Goal: Task Accomplishment & Management: Complete application form

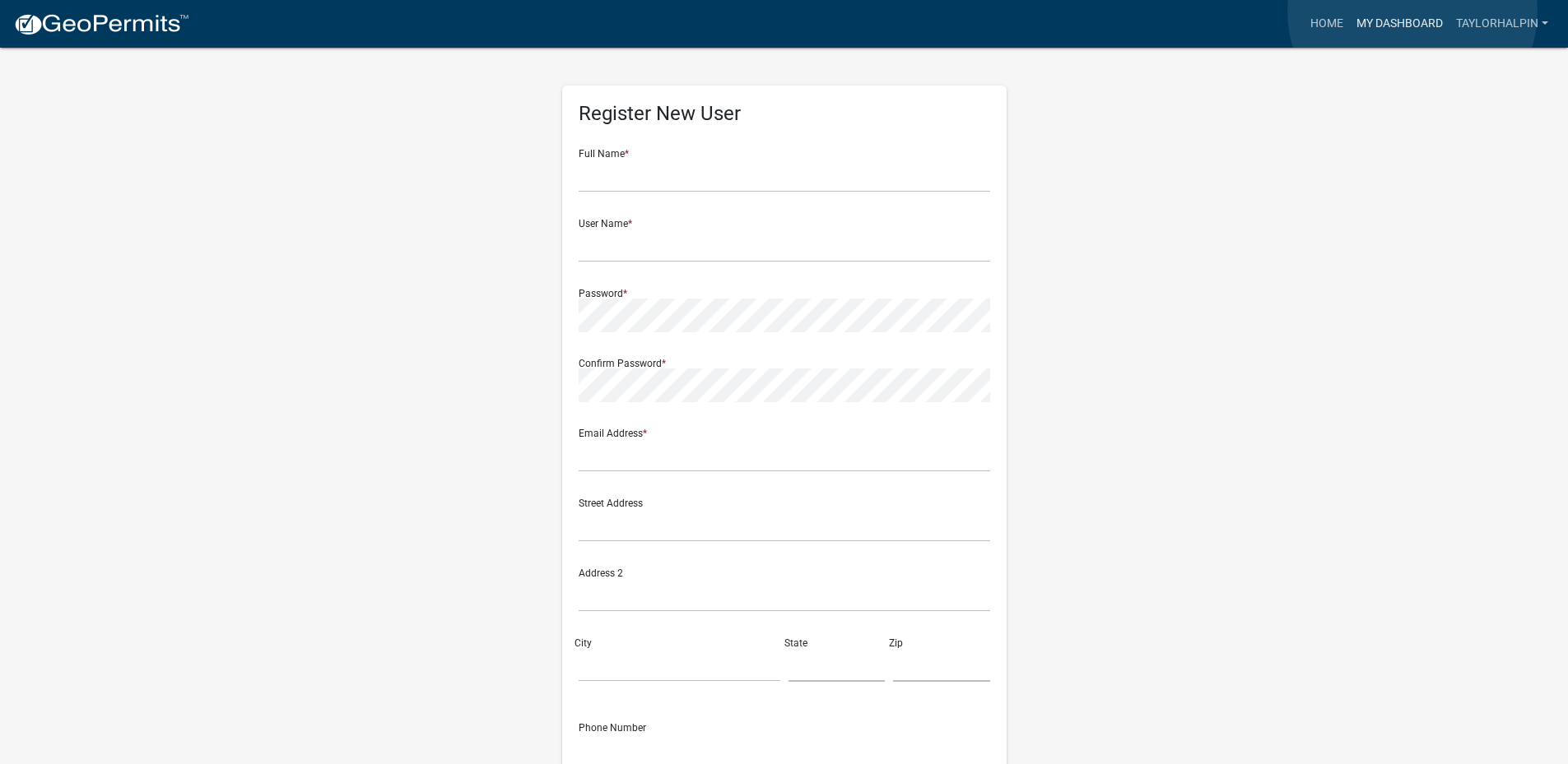
click at [1413, 11] on link "My Dashboard" at bounding box center [1399, 23] width 100 height 31
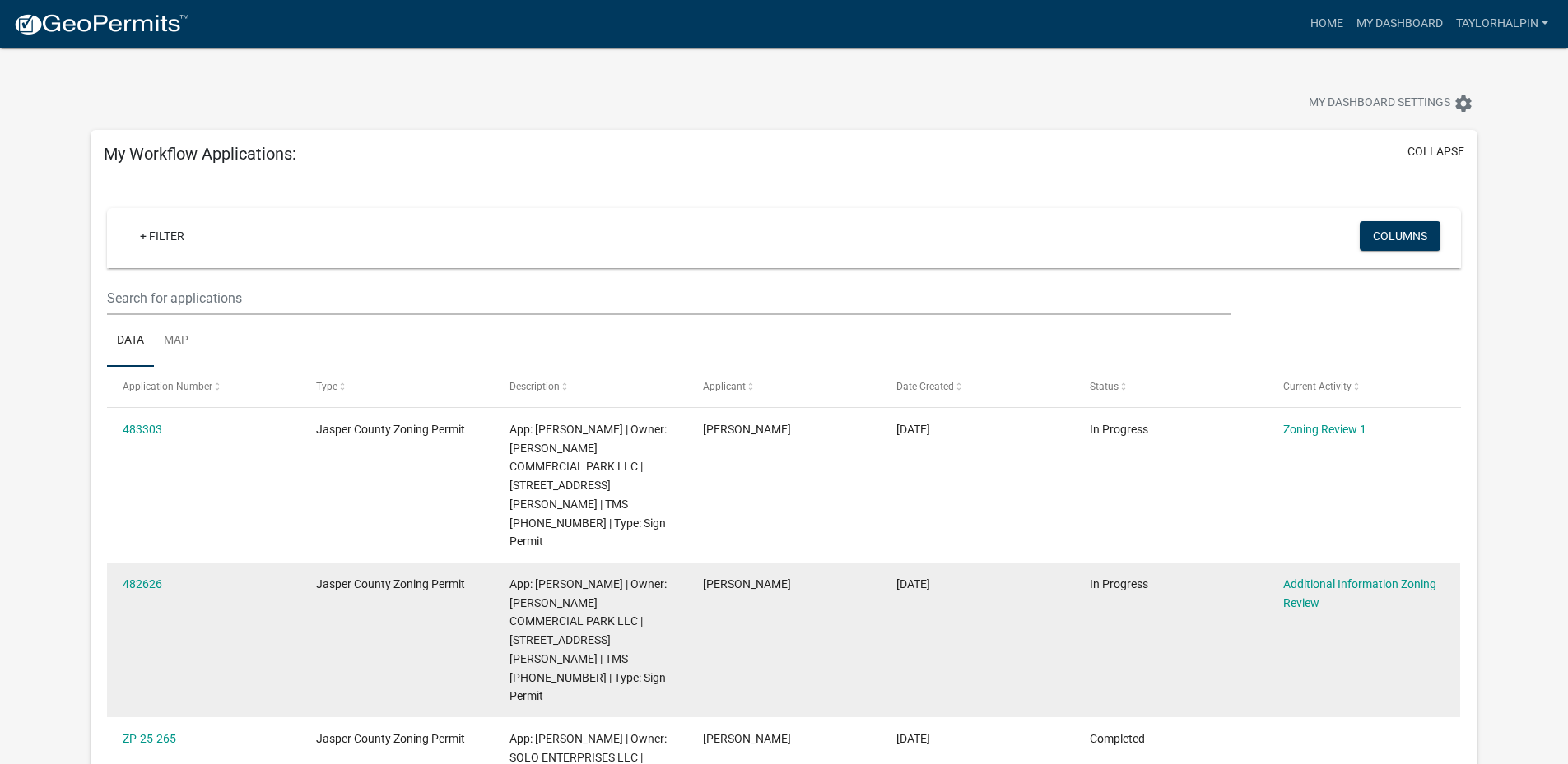
click at [1309, 575] on div "Additional Information Zoning Review" at bounding box center [1364, 594] width 161 height 38
click at [1309, 577] on link "Additional Information Zoning Review" at bounding box center [1360, 594] width 153 height 32
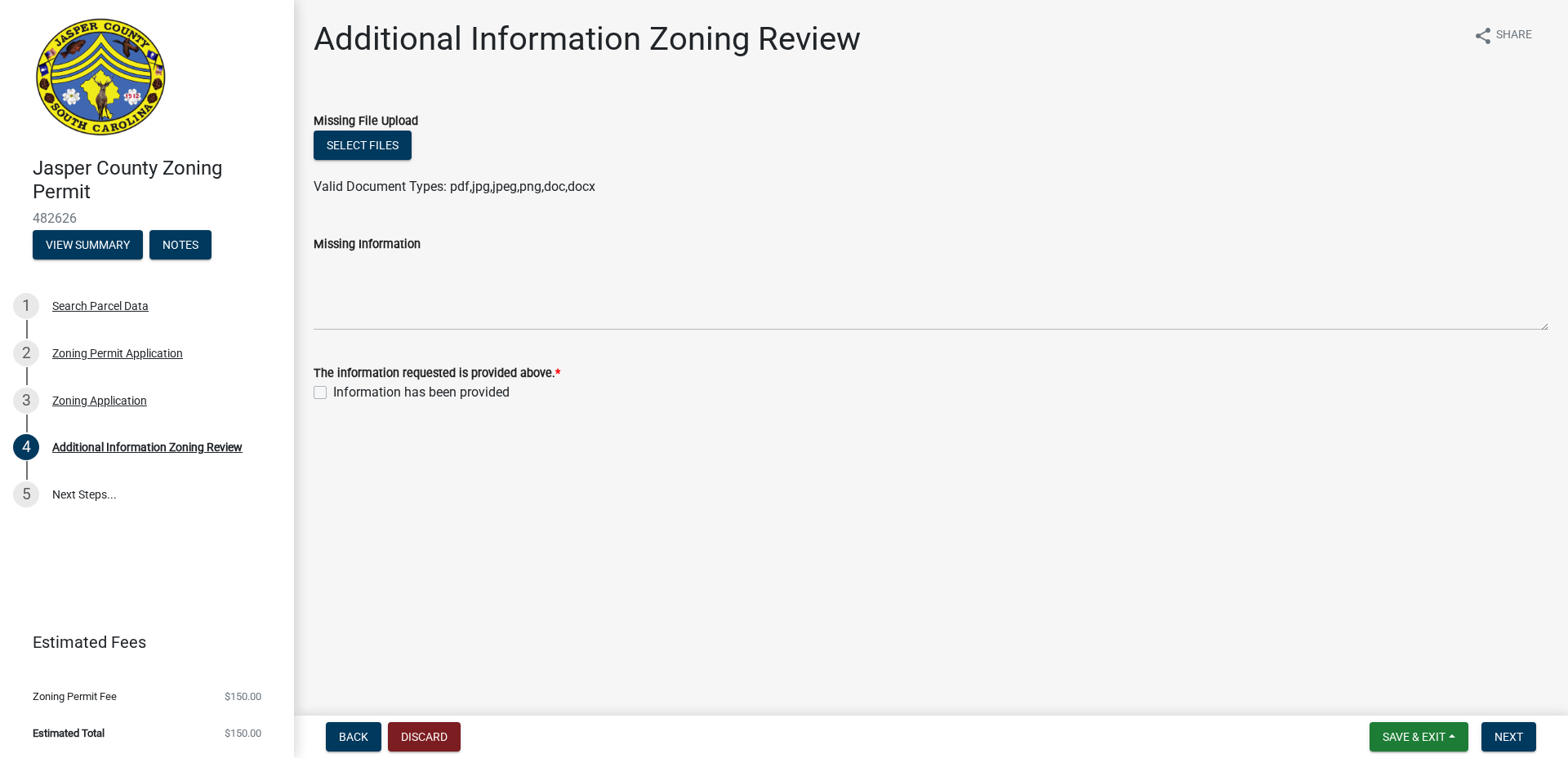
click at [333, 397] on label "Information has been provided" at bounding box center [421, 392] width 176 height 20
click at [333, 393] on input "Information has been provided" at bounding box center [338, 388] width 11 height 11
checkbox input "true"
click at [1501, 748] on nav "Back Discard Save & Exit Save Save & Exit Next" at bounding box center [930, 738] width 1273 height 43
click at [1503, 746] on button "Next" at bounding box center [1508, 737] width 54 height 29
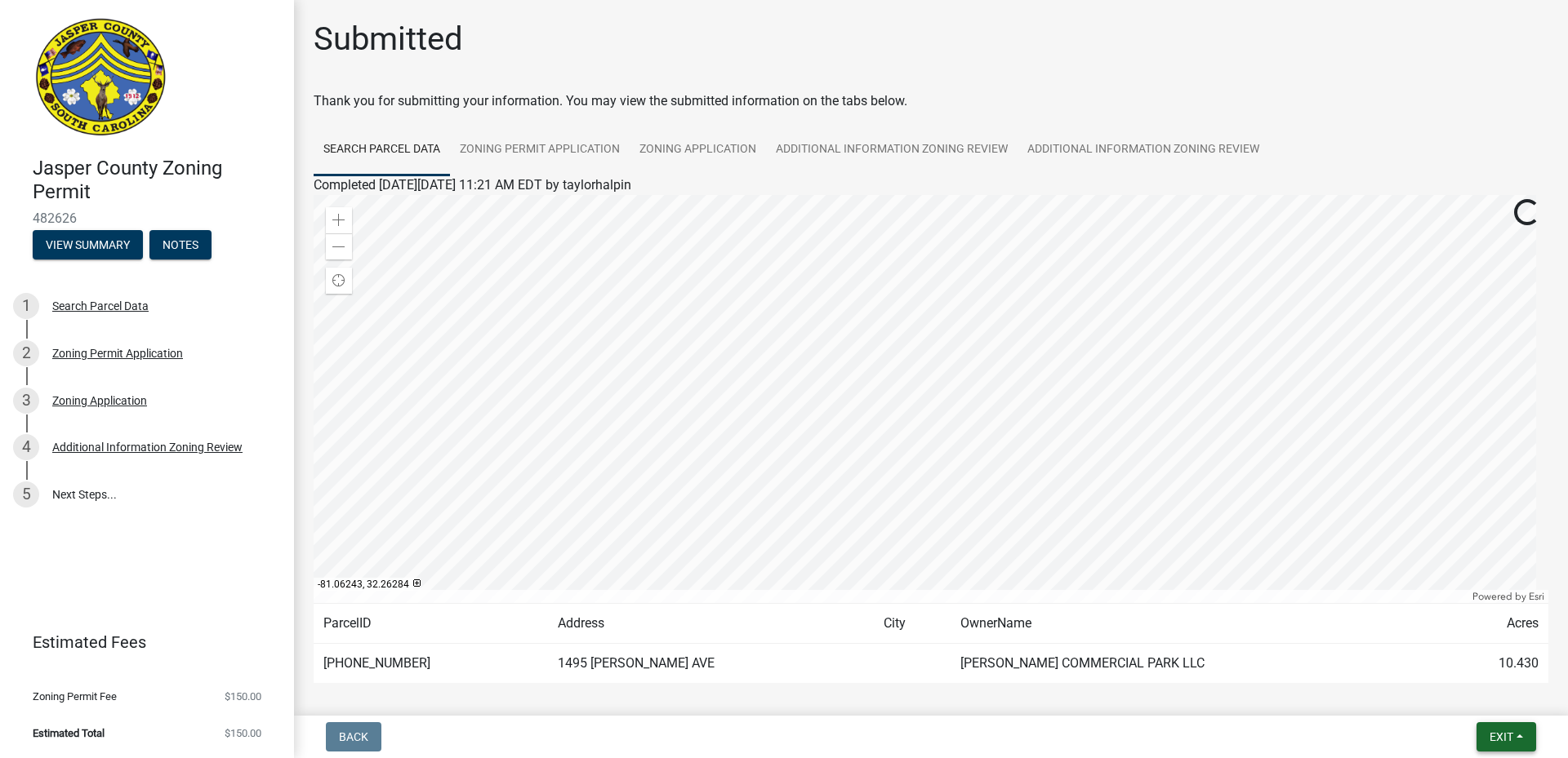
click at [1504, 745] on button "Exit" at bounding box center [1506, 737] width 60 height 29
click at [1464, 703] on button "Save & Exit" at bounding box center [1470, 695] width 131 height 39
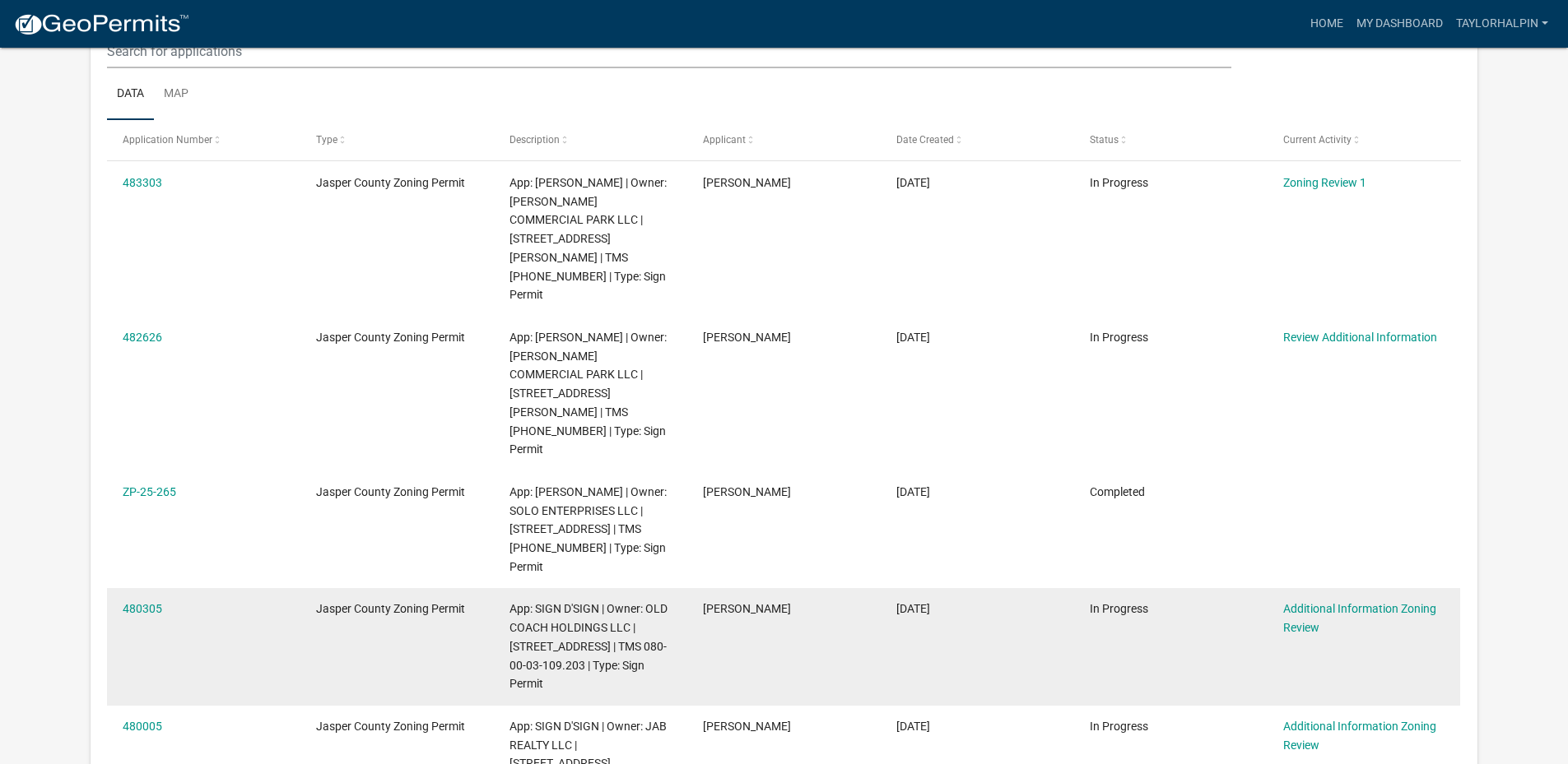
scroll to position [218, 0]
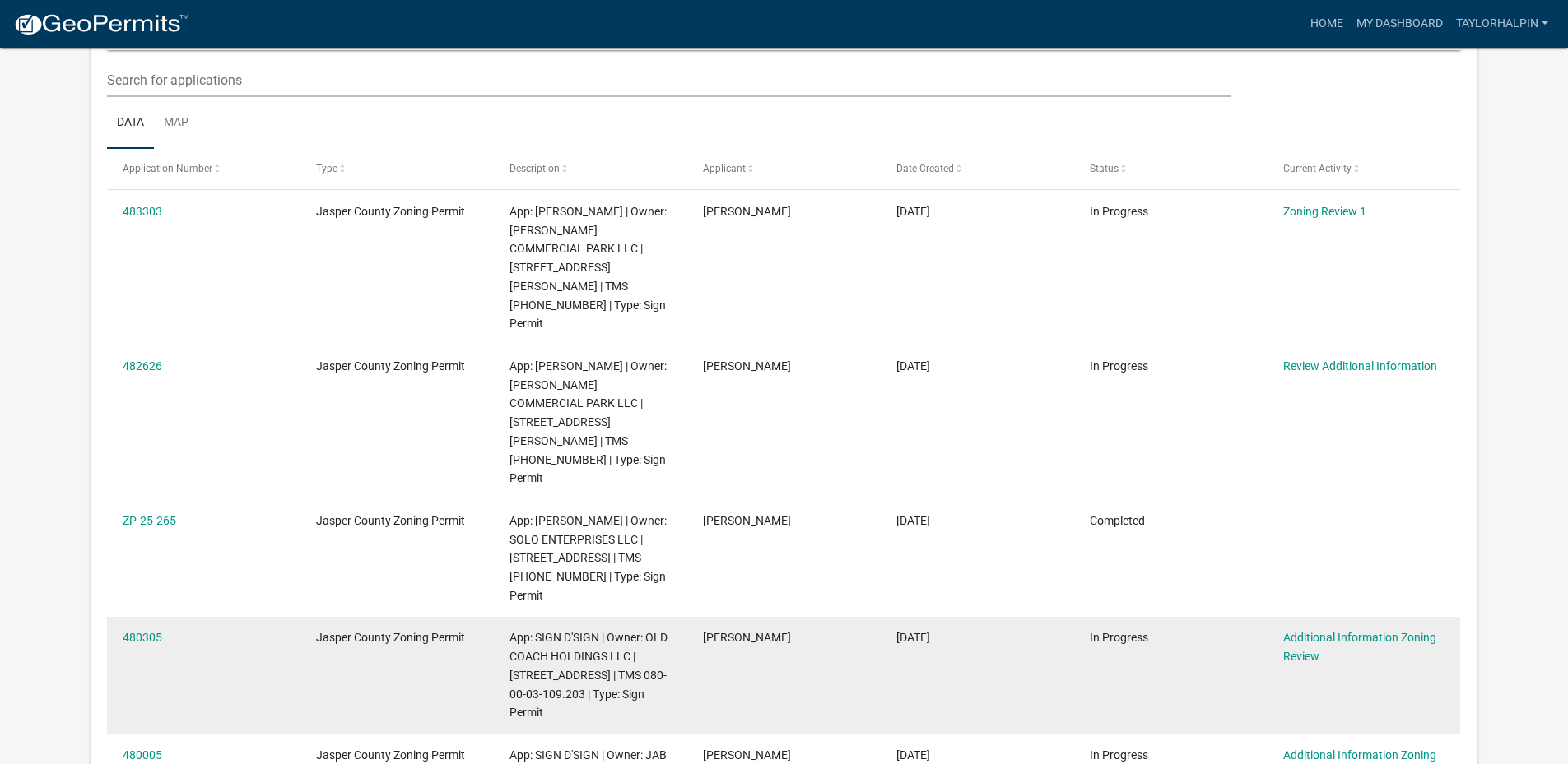
click at [369, 629] on div "Jasper County Zoning Permit" at bounding box center [396, 638] width 161 height 19
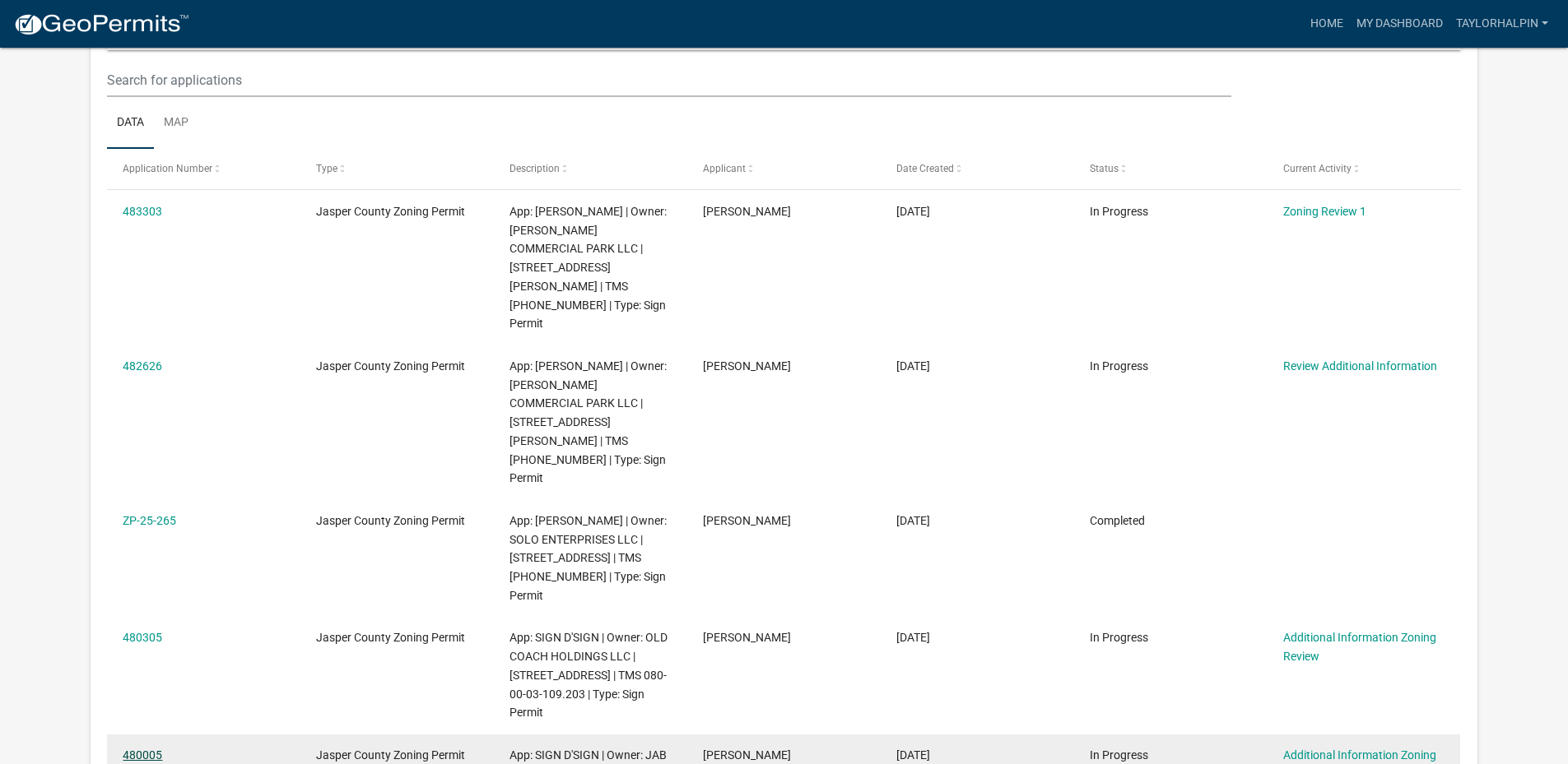
click at [140, 749] on link "480005" at bounding box center [143, 755] width 39 height 13
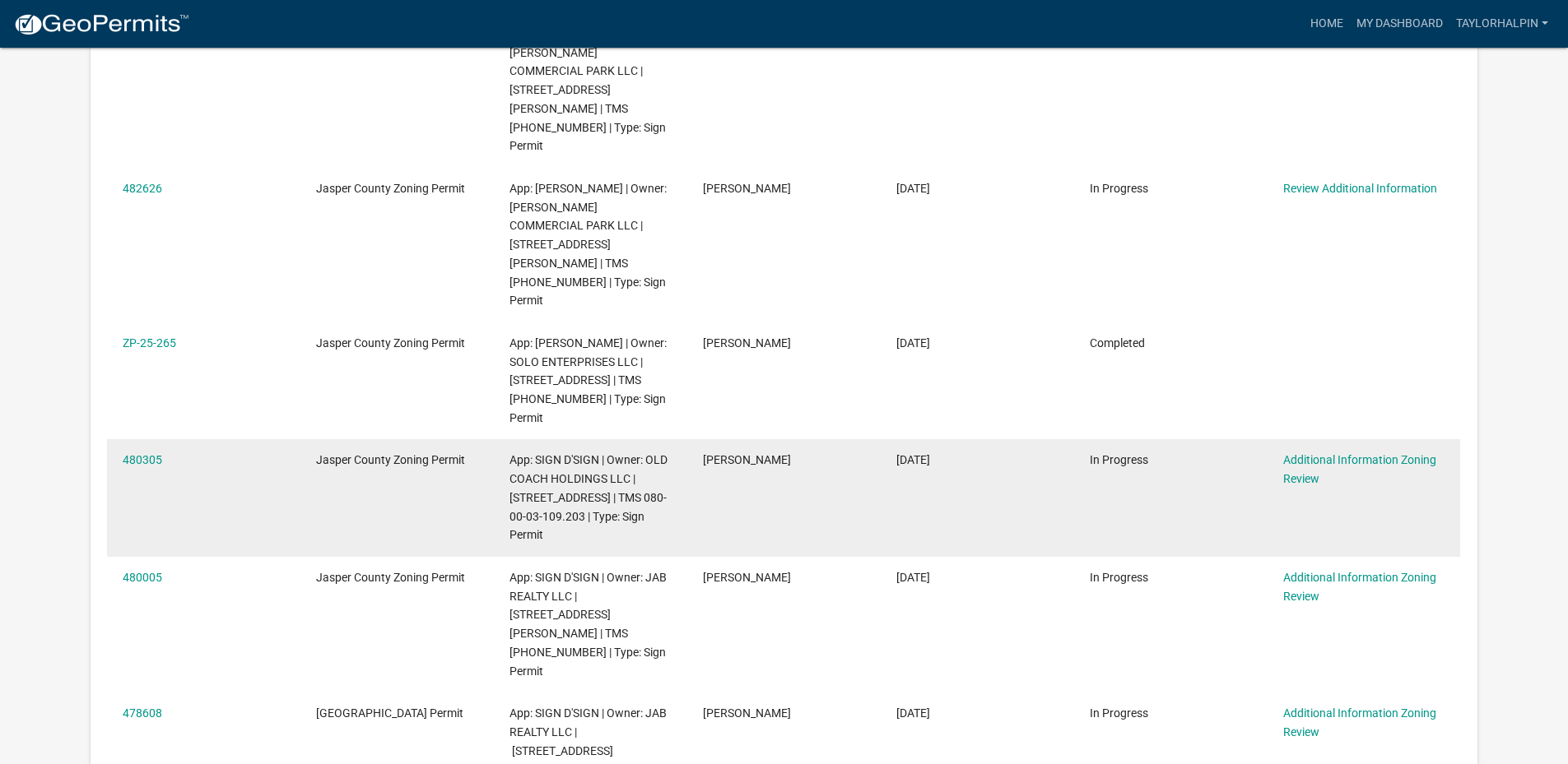
scroll to position [300, 0]
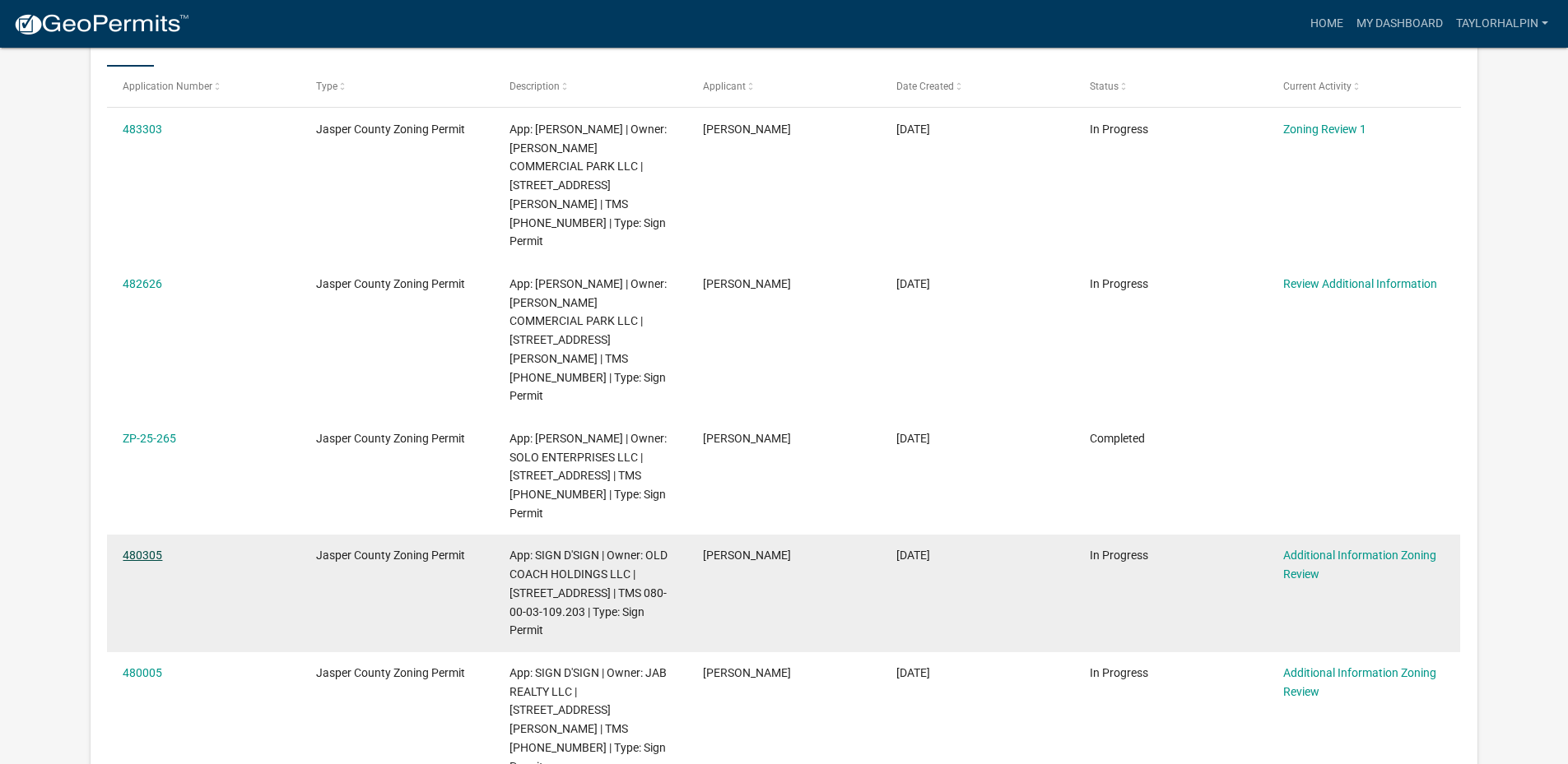
click at [155, 549] on link "480305" at bounding box center [143, 555] width 39 height 13
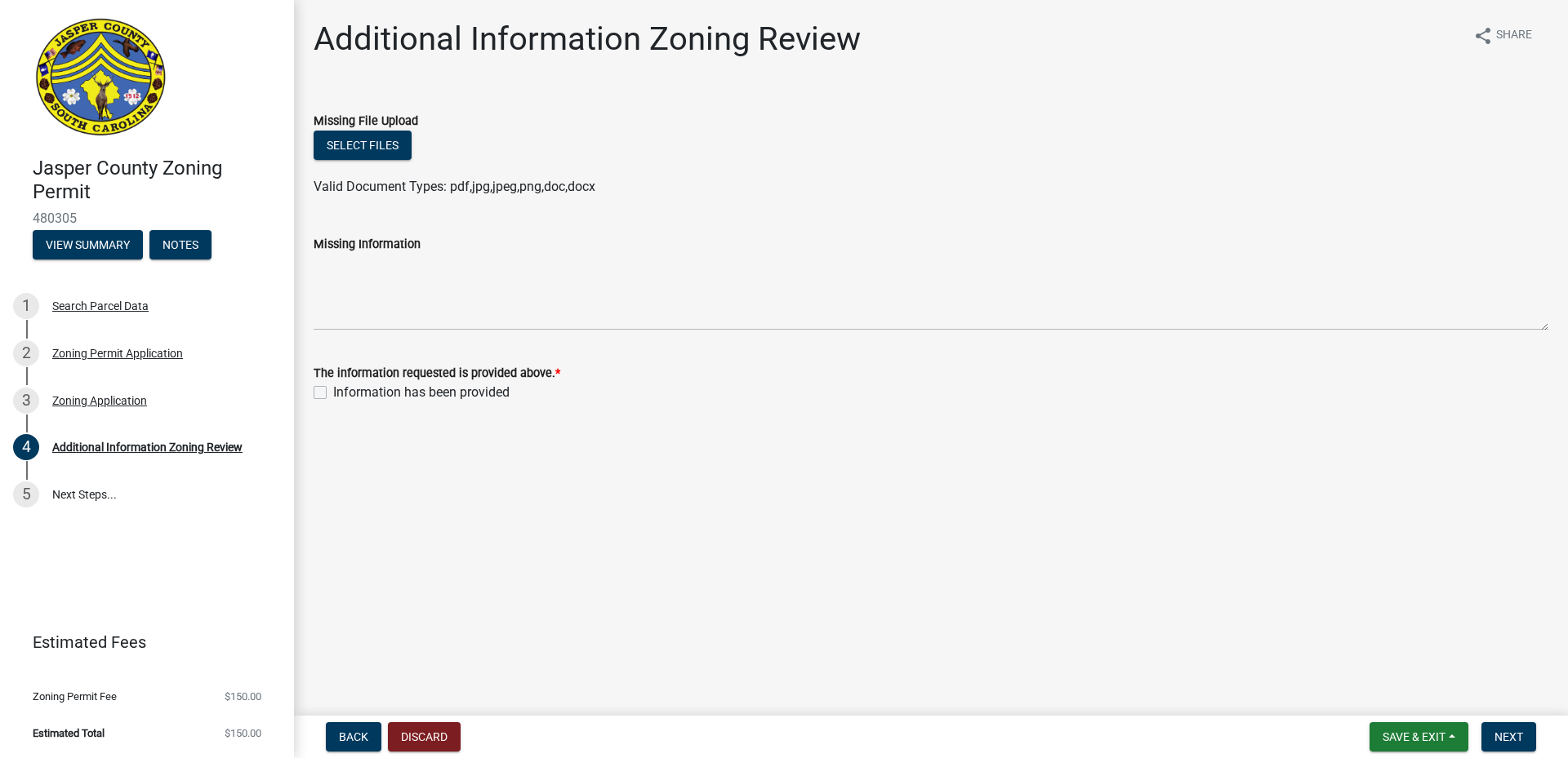
click at [363, 129] on div "Missing File Upload" at bounding box center [930, 121] width 1234 height 20
click at [362, 136] on button "Select files" at bounding box center [362, 145] width 98 height 29
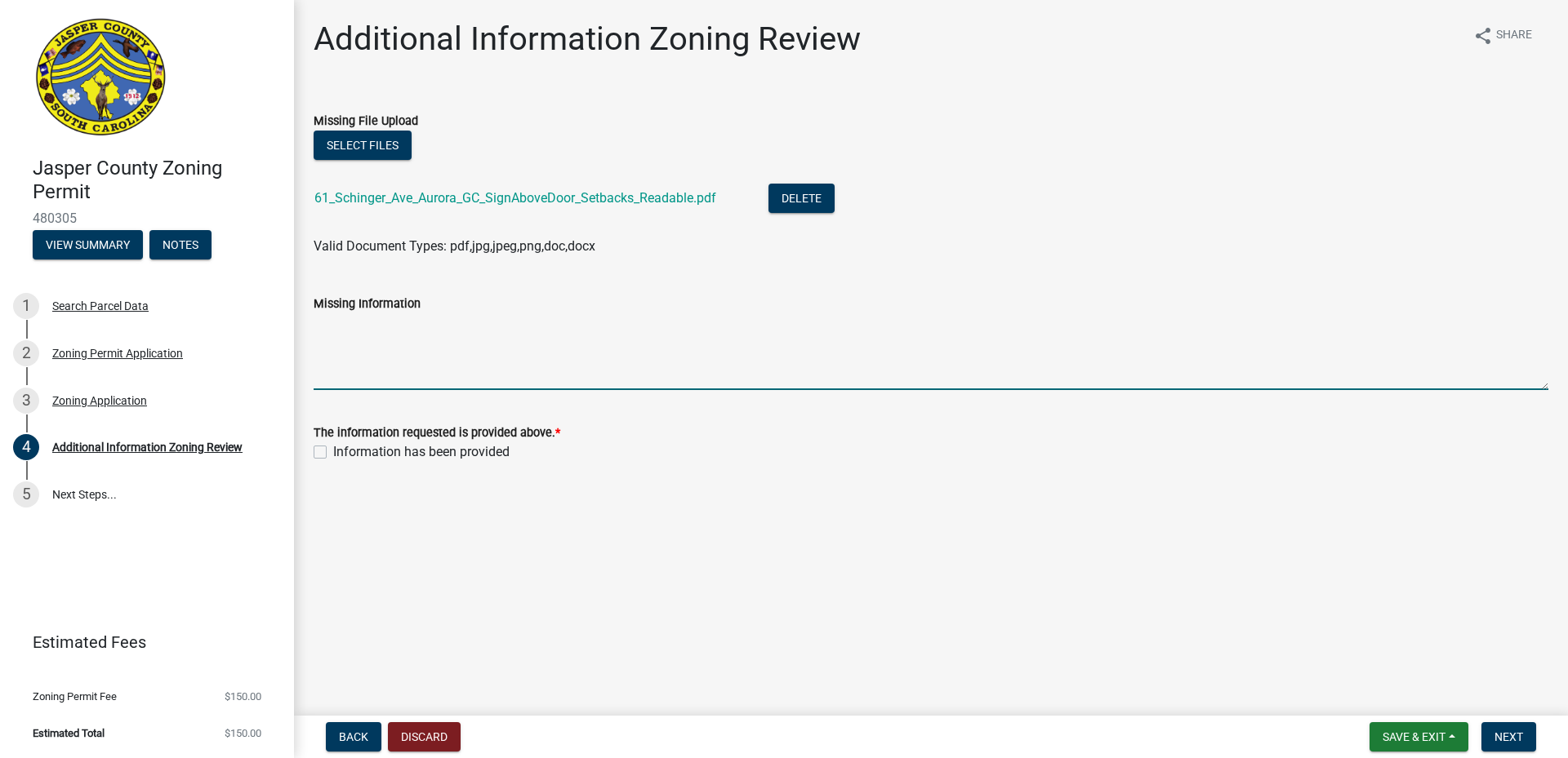
click at [352, 375] on textarea "Missing Information" at bounding box center [930, 351] width 1234 height 77
click at [321, 443] on div "Information has been provided" at bounding box center [930, 452] width 1234 height 20
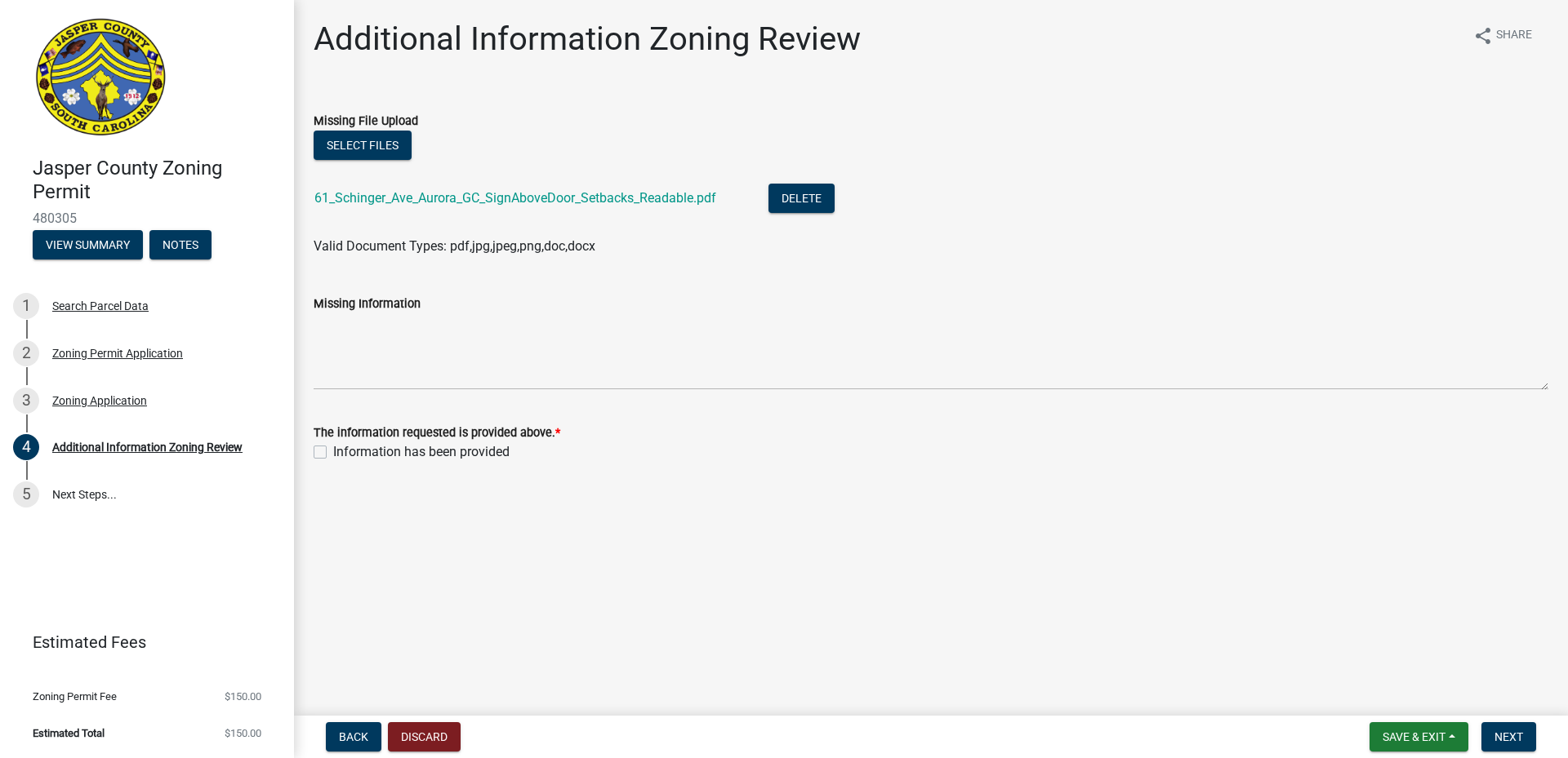
click at [333, 450] on label "Information has been provided" at bounding box center [421, 452] width 176 height 20
click at [333, 450] on input "Information has been provided" at bounding box center [338, 448] width 11 height 11
checkbox input "true"
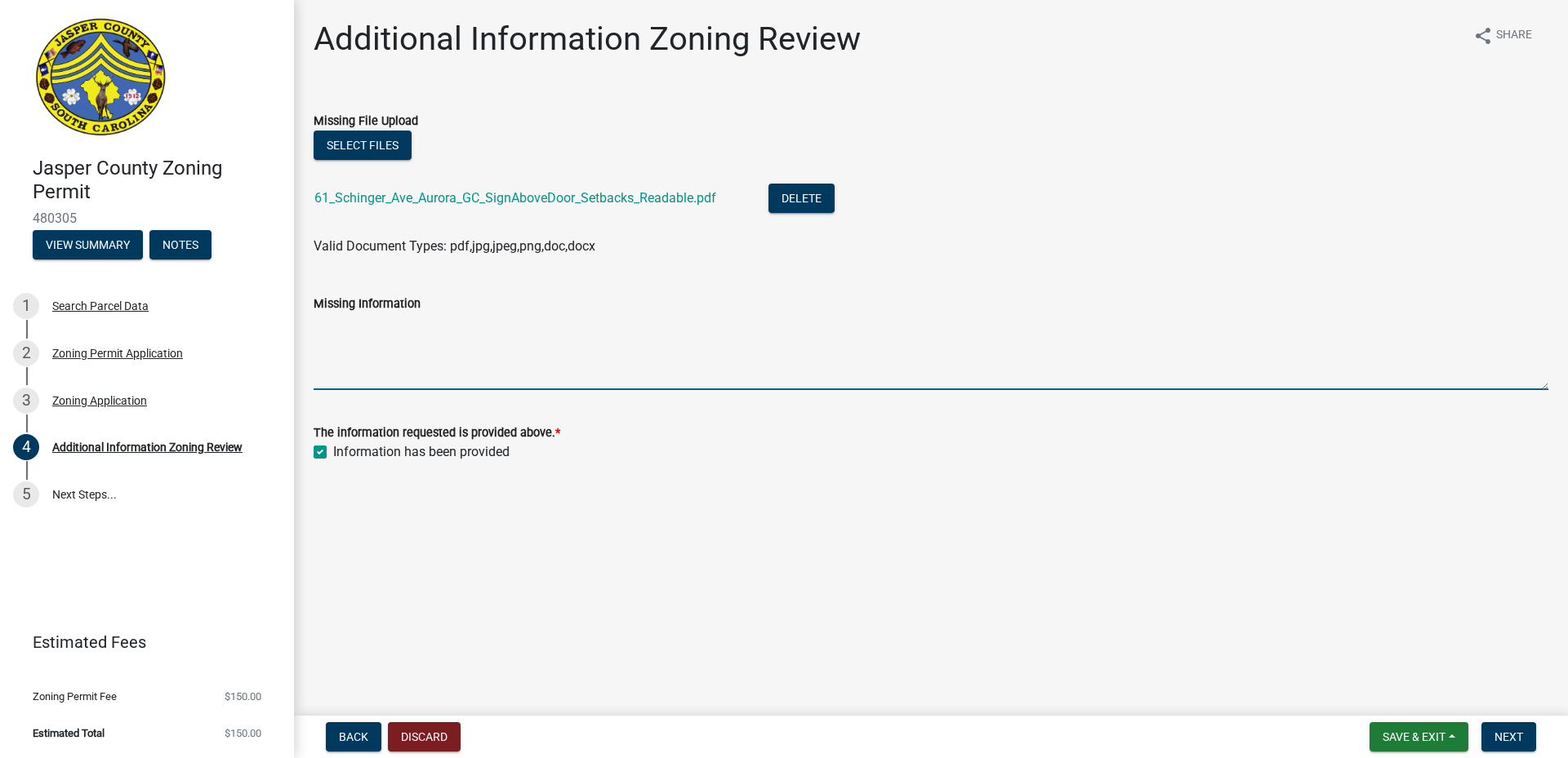
drag, startPoint x: 349, startPoint y: 350, endPoint x: 363, endPoint y: 348, distance: 14.1
click at [351, 349] on textarea "Missing Information" at bounding box center [930, 351] width 1234 height 77
type textarea "T"
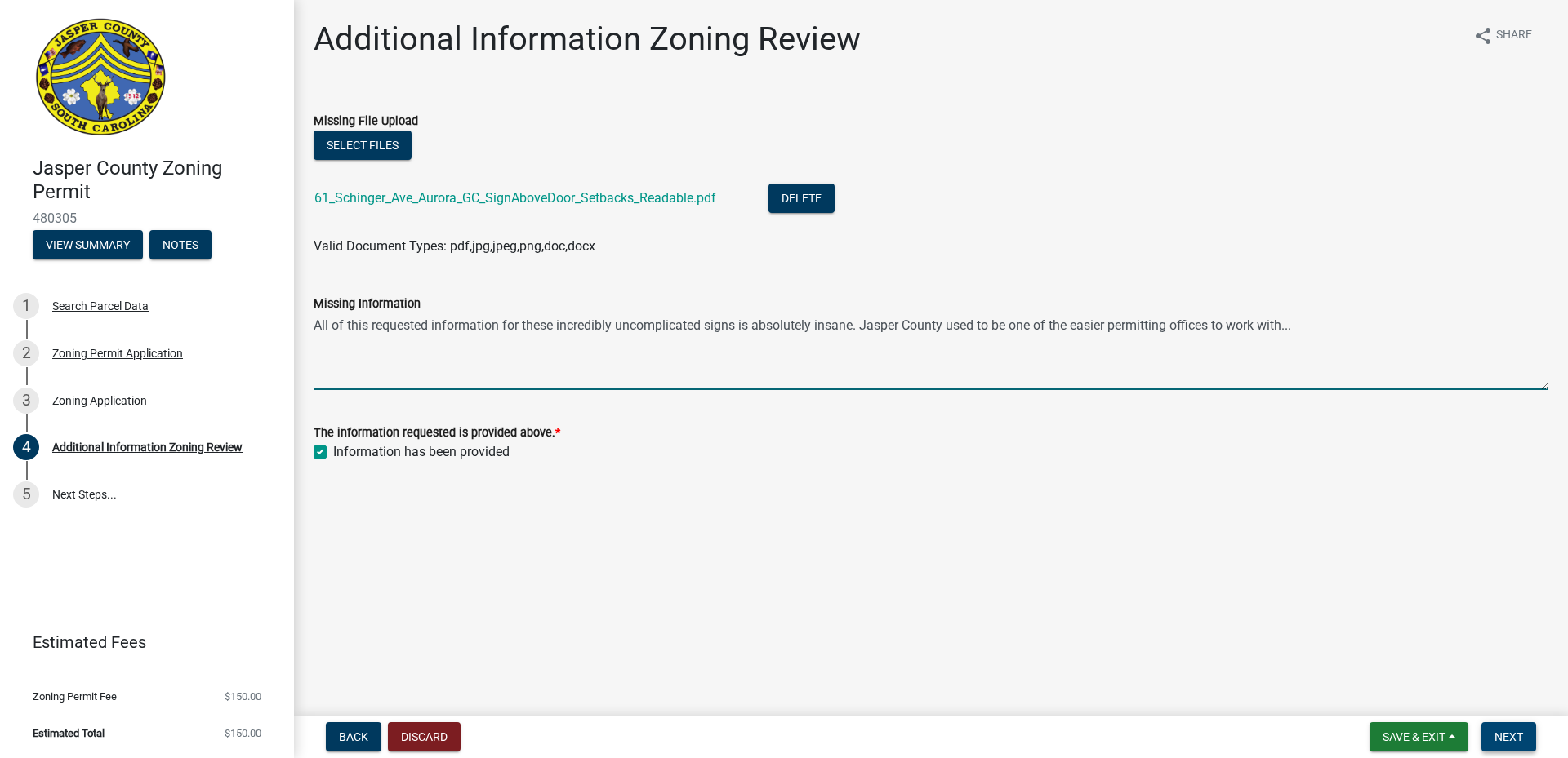
type textarea "All of this requested information for these incredibly uncomplicated signs is a…"
click at [1499, 733] on span "Next" at bounding box center [1508, 737] width 28 height 13
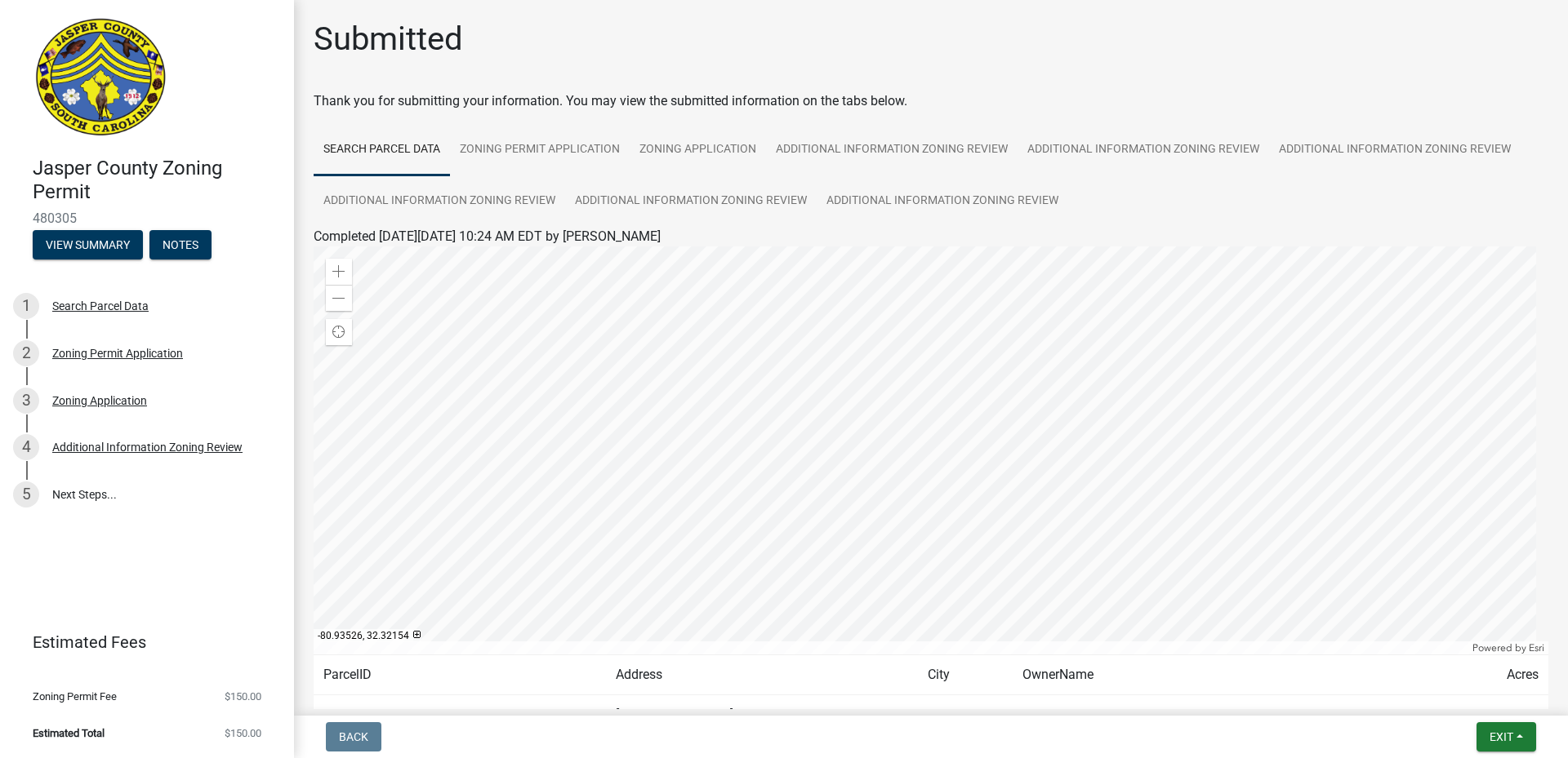
click at [83, 57] on img at bounding box center [101, 78] width 136 height 123
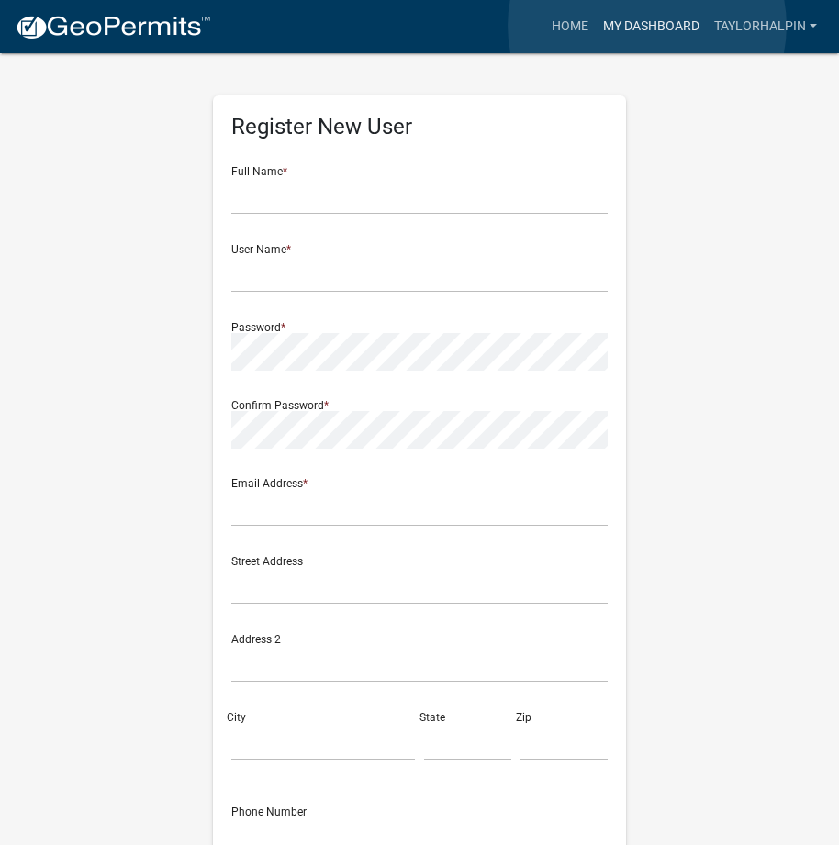
click at [647, 26] on link "My Dashboard" at bounding box center [651, 26] width 111 height 35
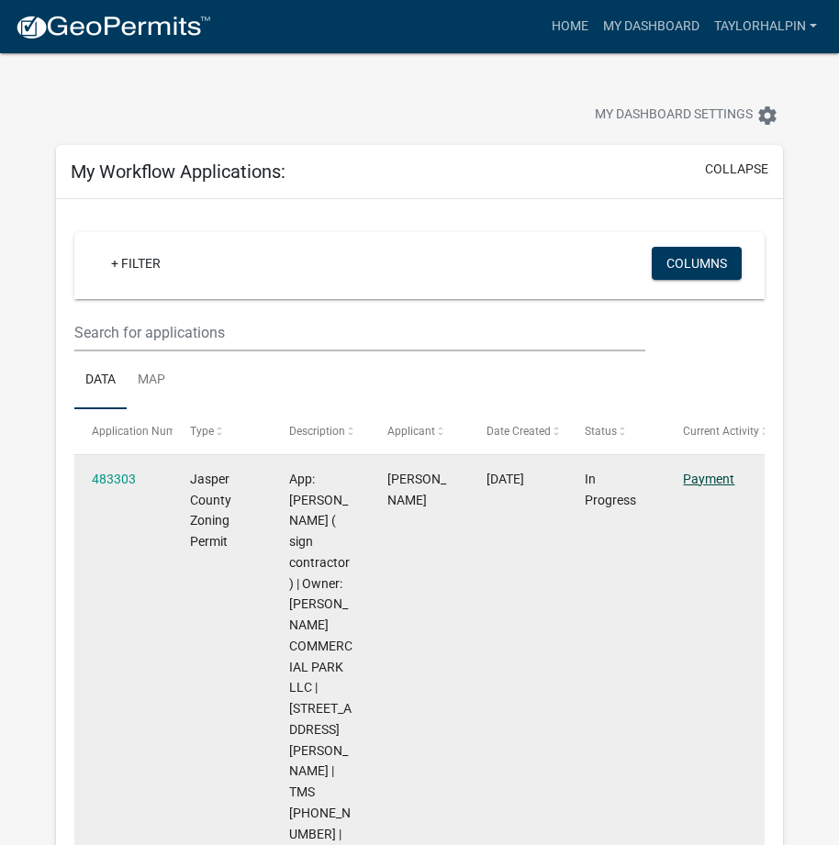
click at [696, 477] on link "Payment" at bounding box center [708, 479] width 51 height 15
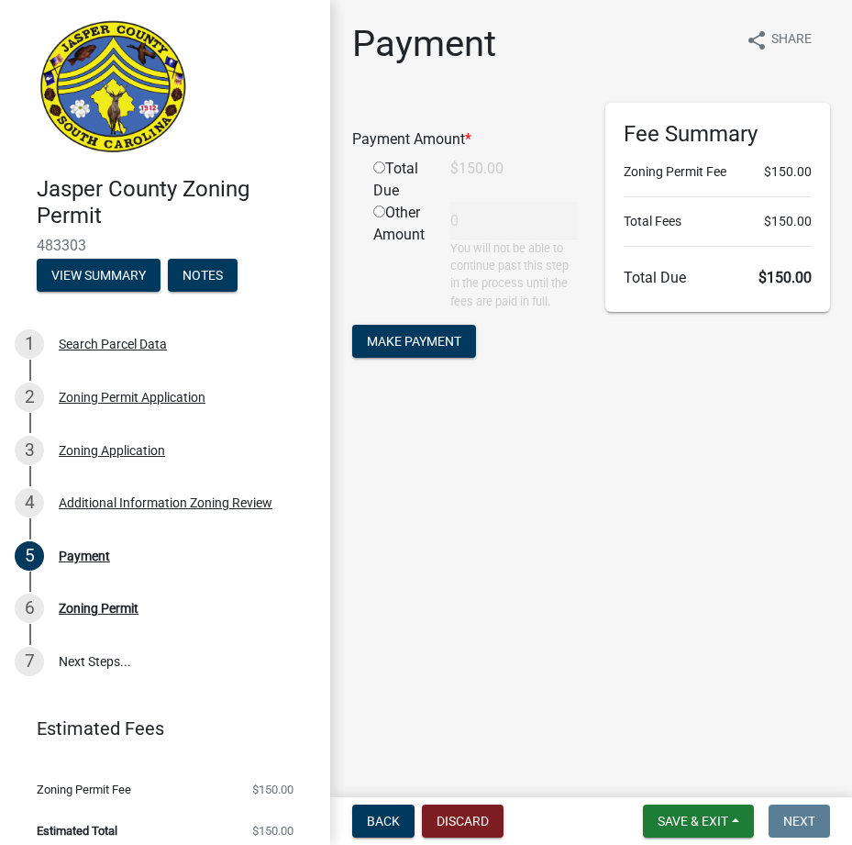
click at [383, 173] on input "radio" at bounding box center [379, 167] width 12 height 12
radio input "true"
type input "150"
click at [442, 329] on button "Make Payment" at bounding box center [414, 341] width 124 height 33
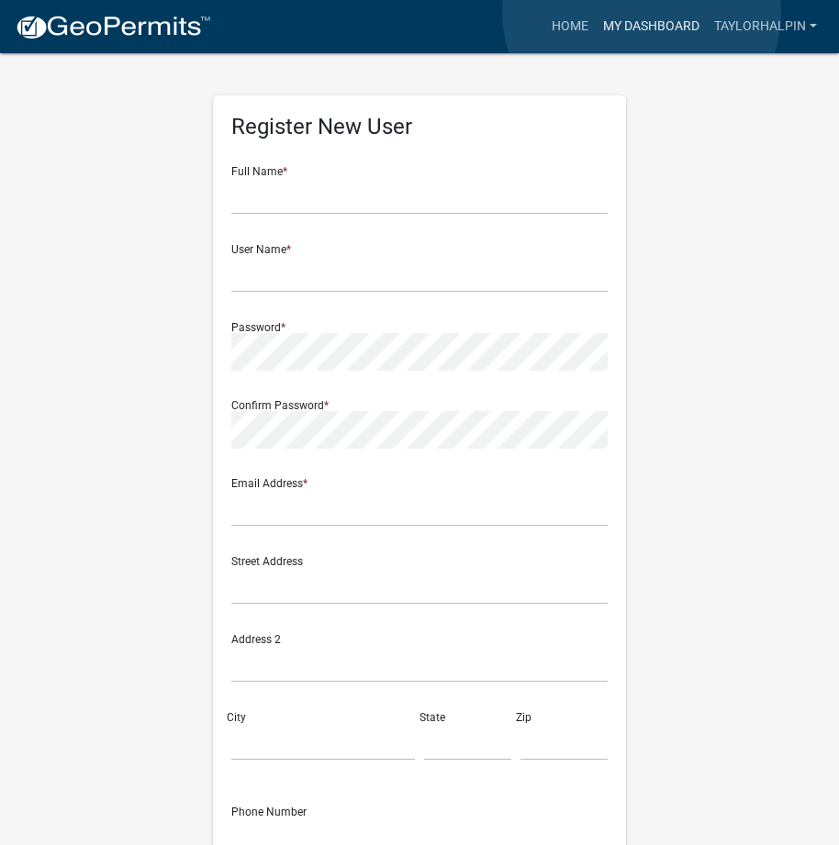
click at [641, 11] on link "My Dashboard" at bounding box center [651, 26] width 111 height 35
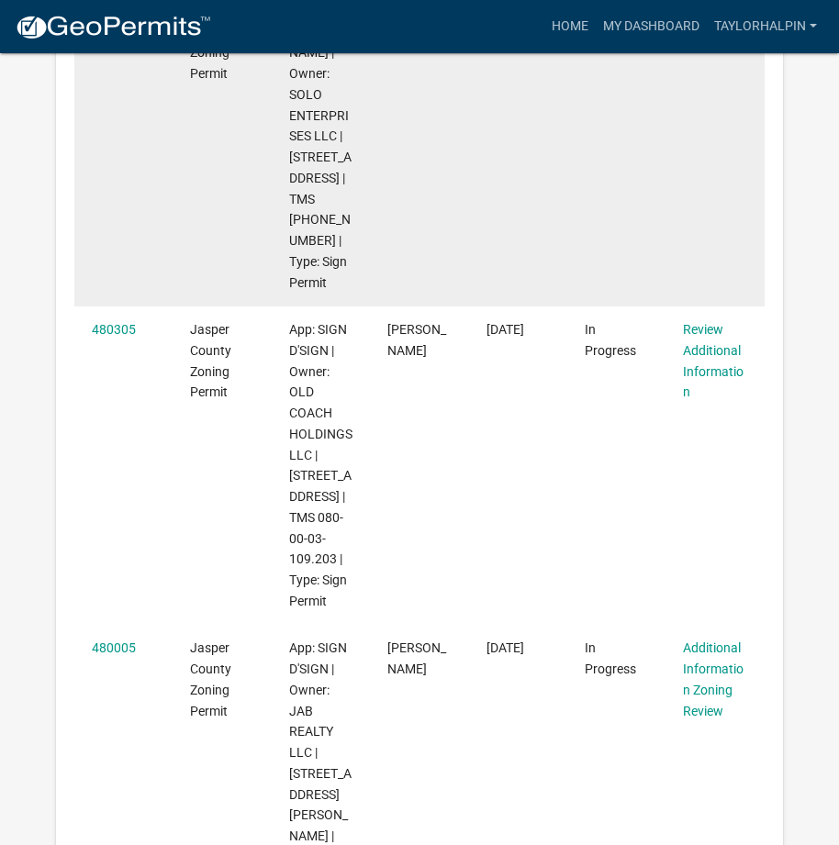
scroll to position [1376, 0]
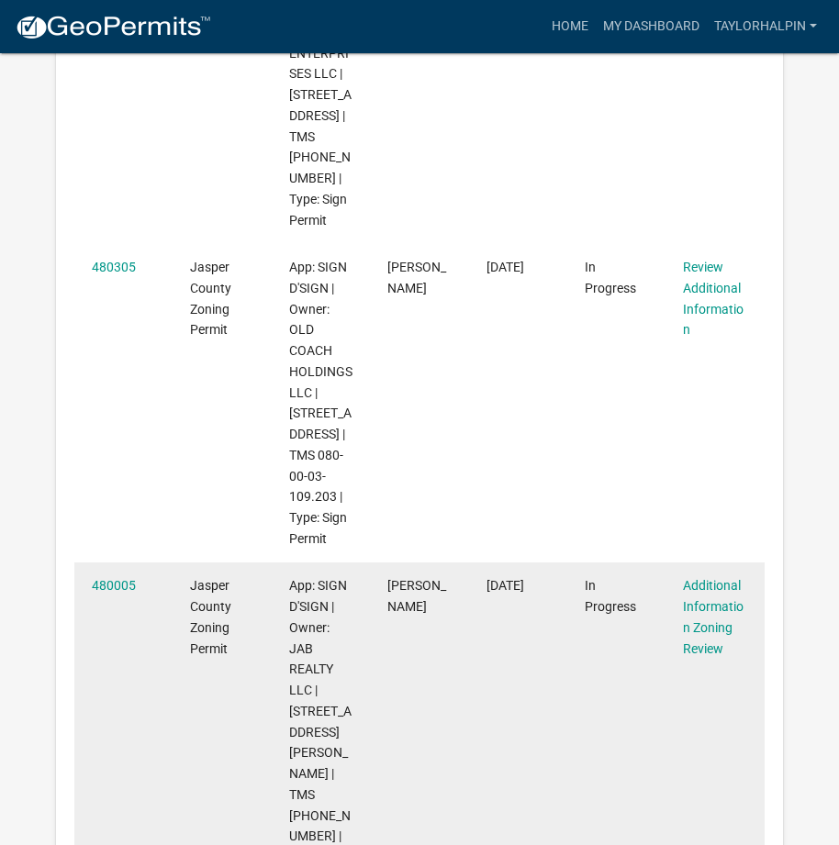
click at [475, 562] on datatable-body-cell "[DATE]" at bounding box center [517, 732] width 98 height 340
click at [101, 578] on link "480005" at bounding box center [114, 585] width 44 height 15
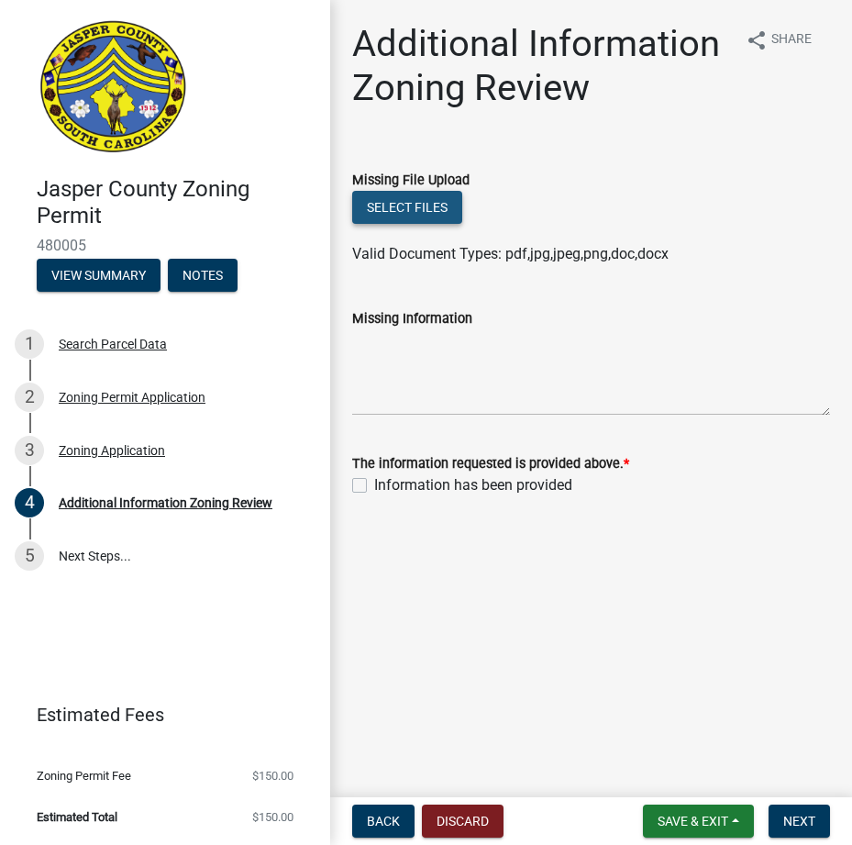
click at [395, 211] on button "Select files" at bounding box center [407, 207] width 110 height 33
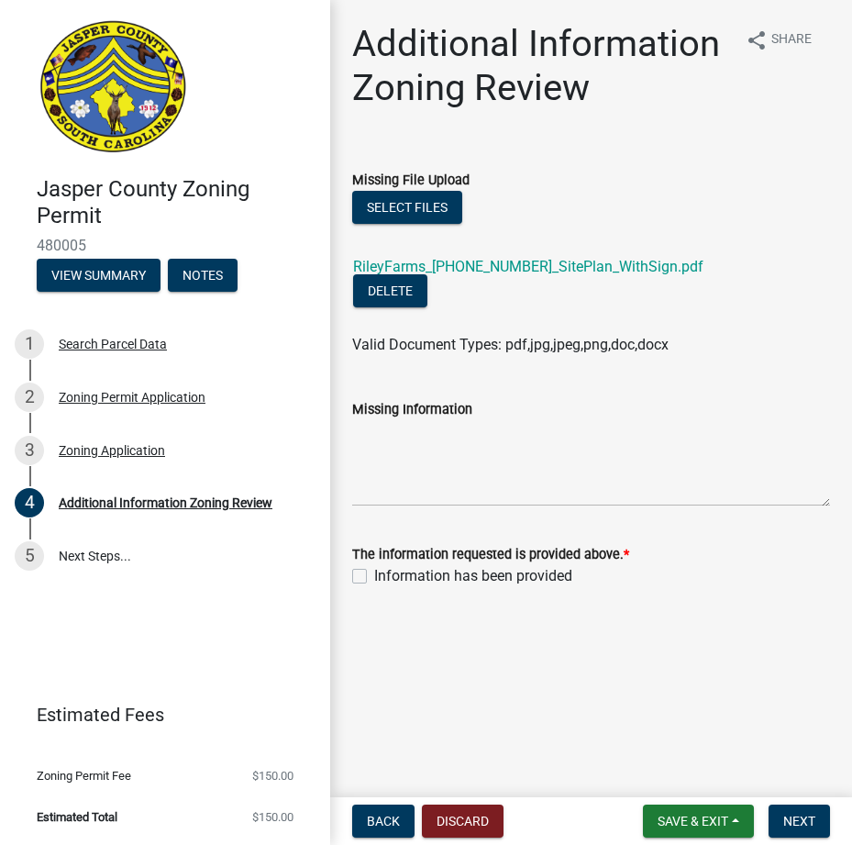
click at [364, 568] on div "Information has been provided" at bounding box center [591, 576] width 478 height 22
click at [374, 574] on label "Information has been provided" at bounding box center [473, 576] width 198 height 22
click at [374, 574] on input "Information has been provided" at bounding box center [380, 571] width 12 height 12
checkbox input "true"
click at [801, 821] on span "Next" at bounding box center [800, 821] width 32 height 15
